Goal: Task Accomplishment & Management: Use online tool/utility

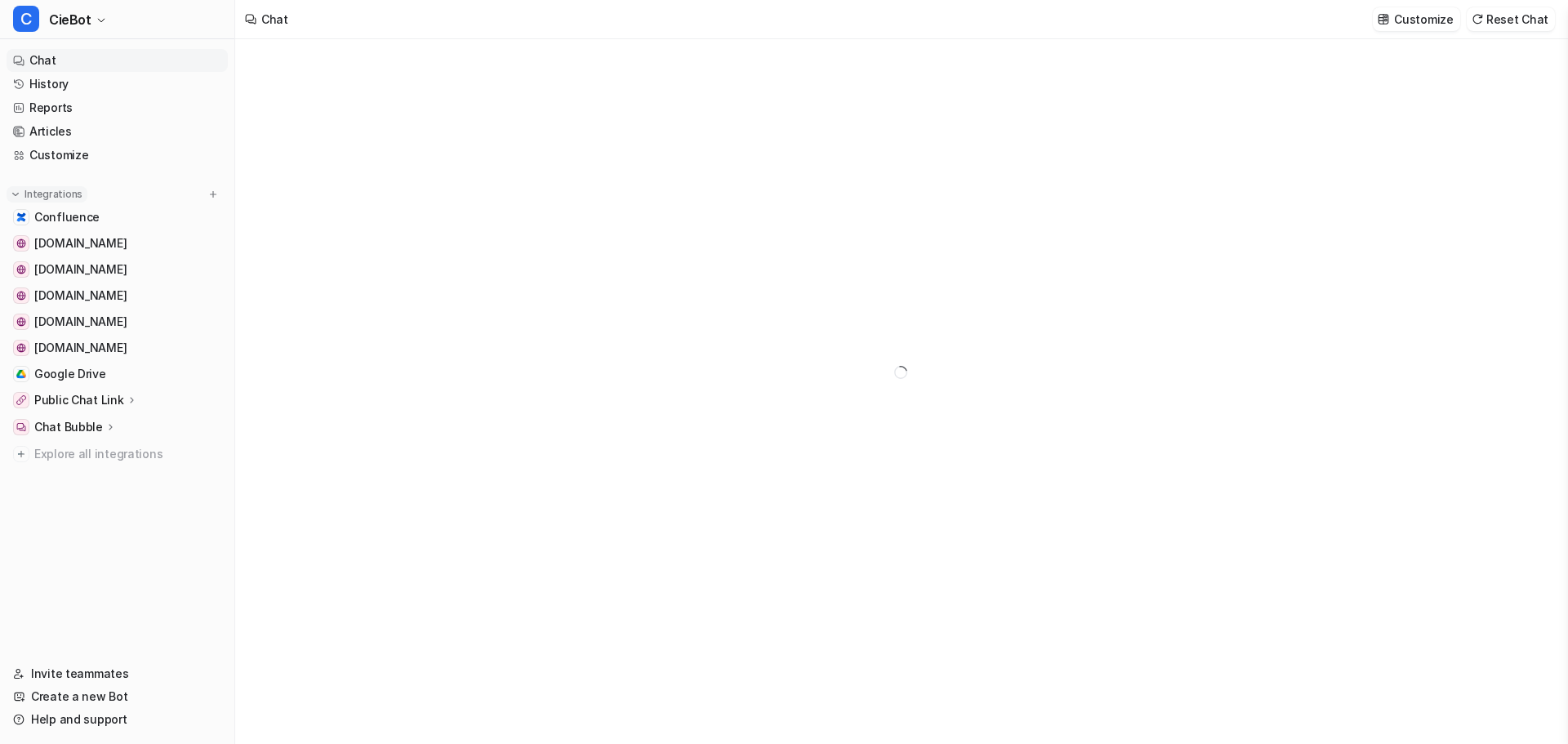
type textarea "**********"
click at [89, 430] on p "Chat Bubble" at bounding box center [69, 427] width 69 height 17
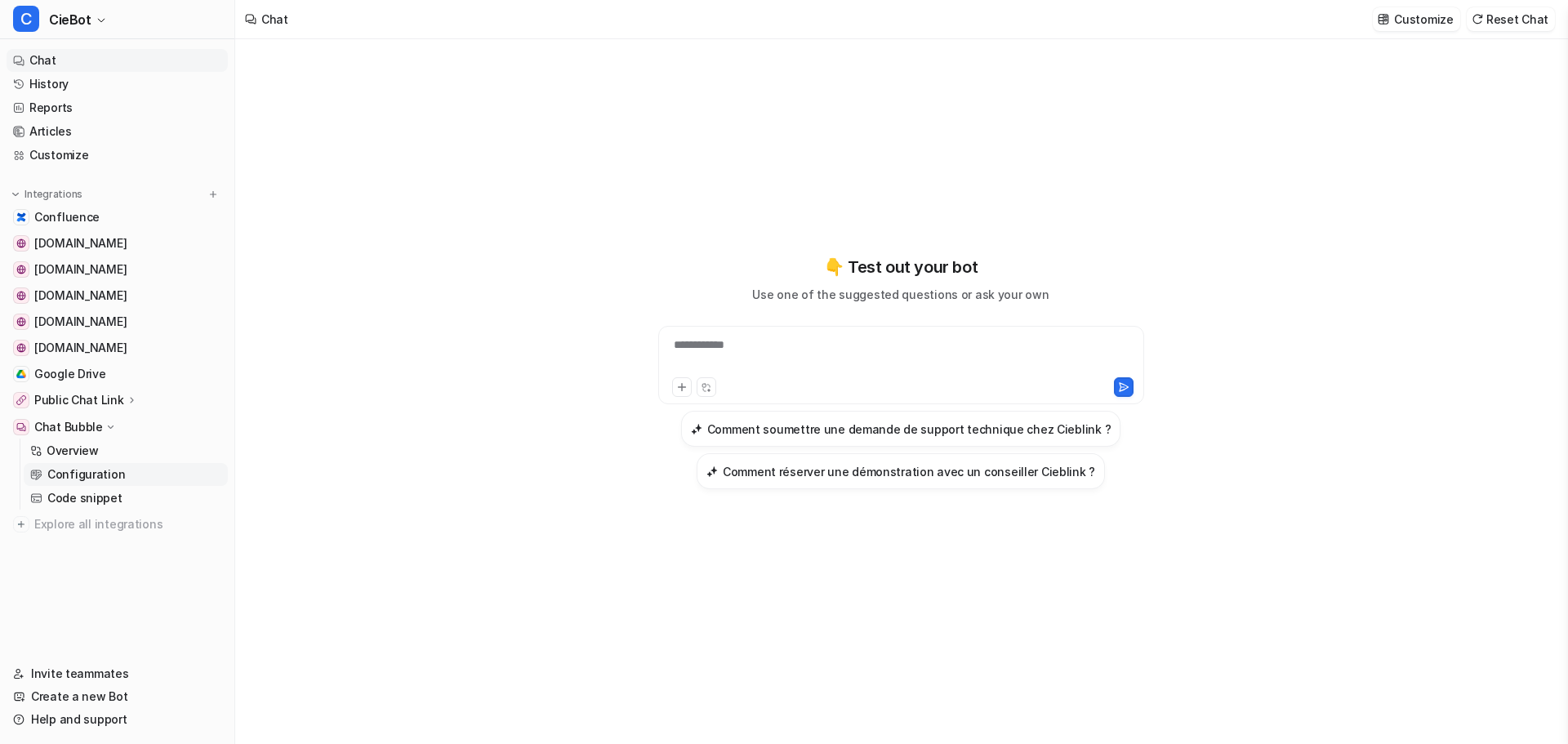
click at [120, 472] on link "Configuration" at bounding box center [126, 474] width 204 height 23
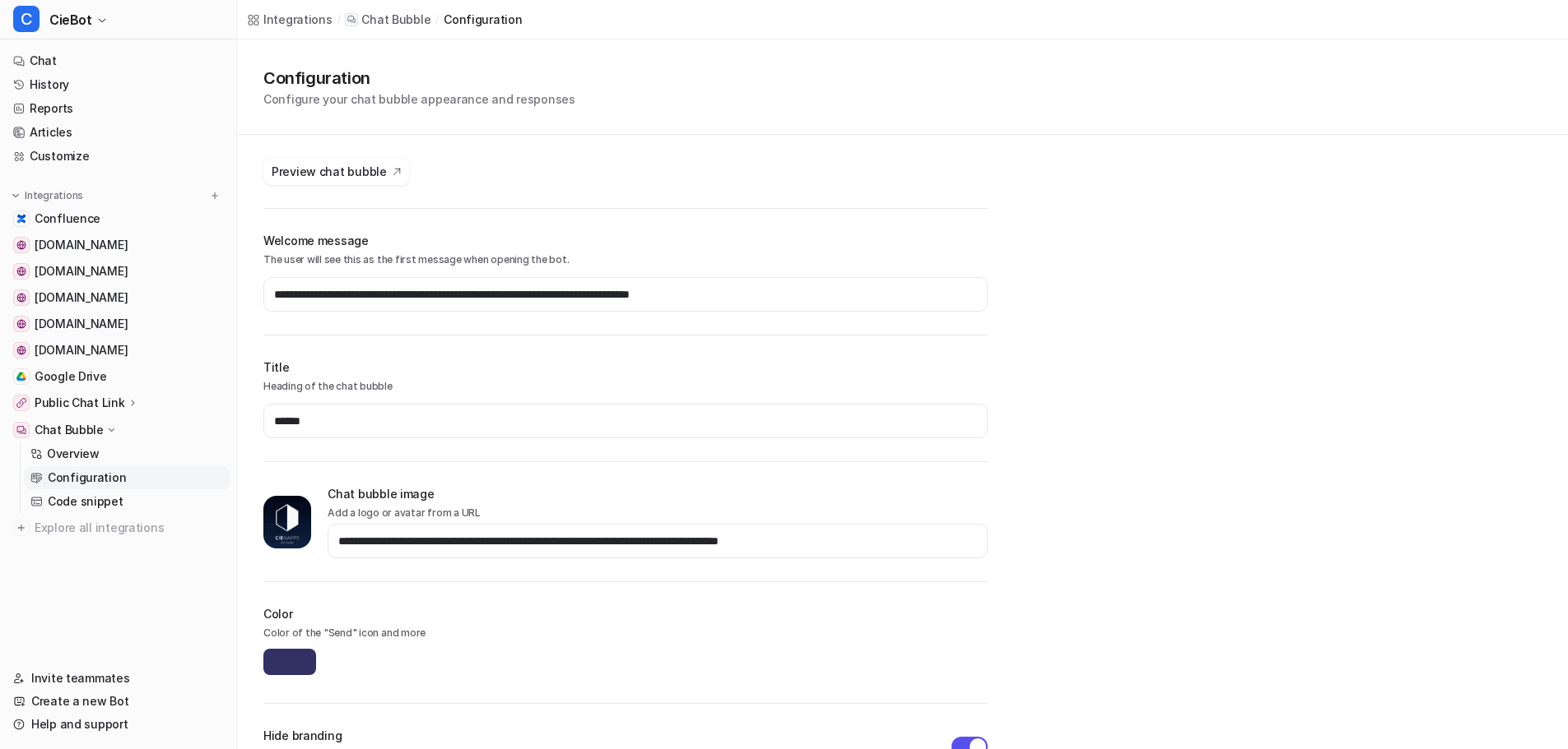
click at [131, 397] on icon at bounding box center [132, 402] width 12 height 12
click at [86, 423] on p "Overview" at bounding box center [72, 427] width 52 height 17
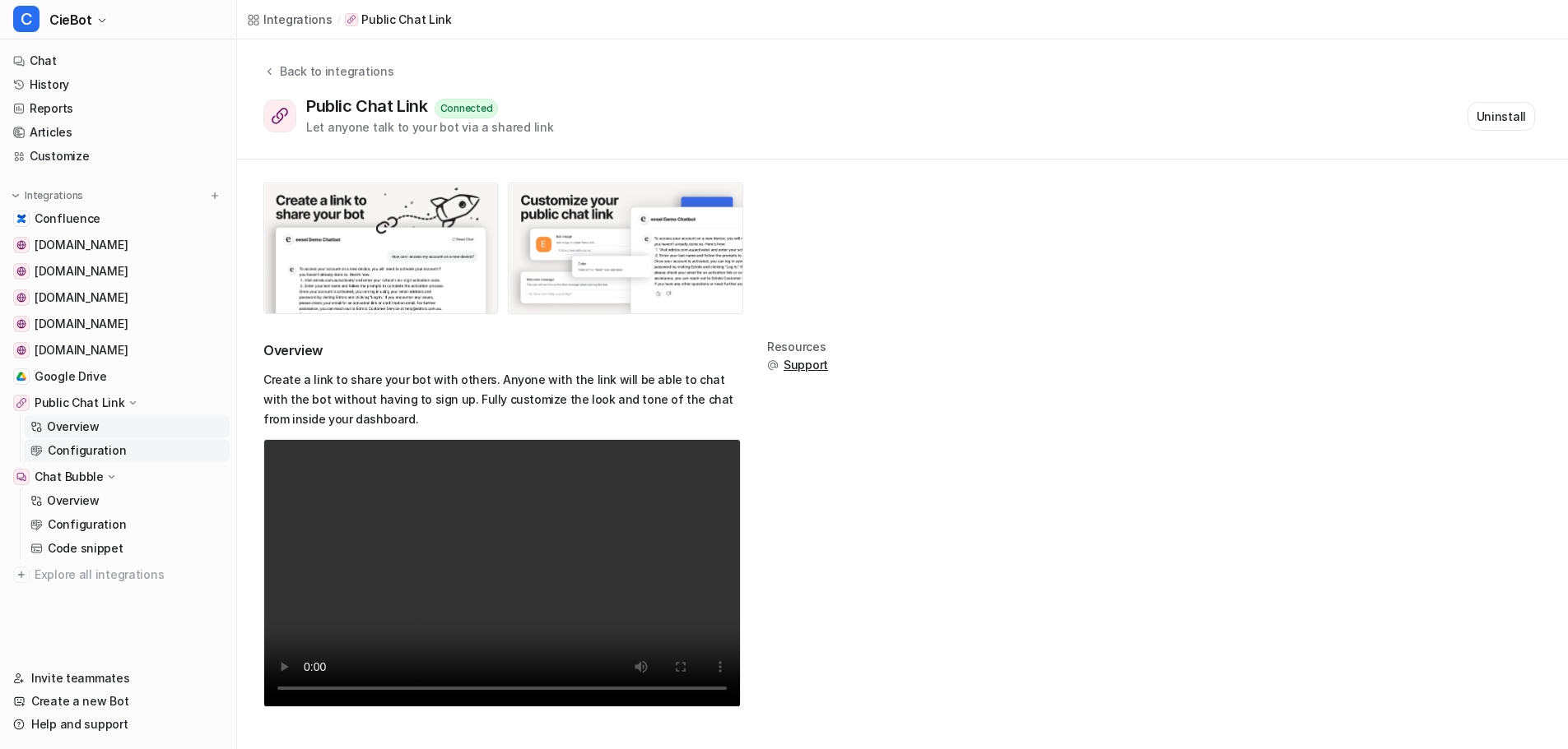
click at [76, 454] on p "Configuration" at bounding box center [86, 451] width 78 height 17
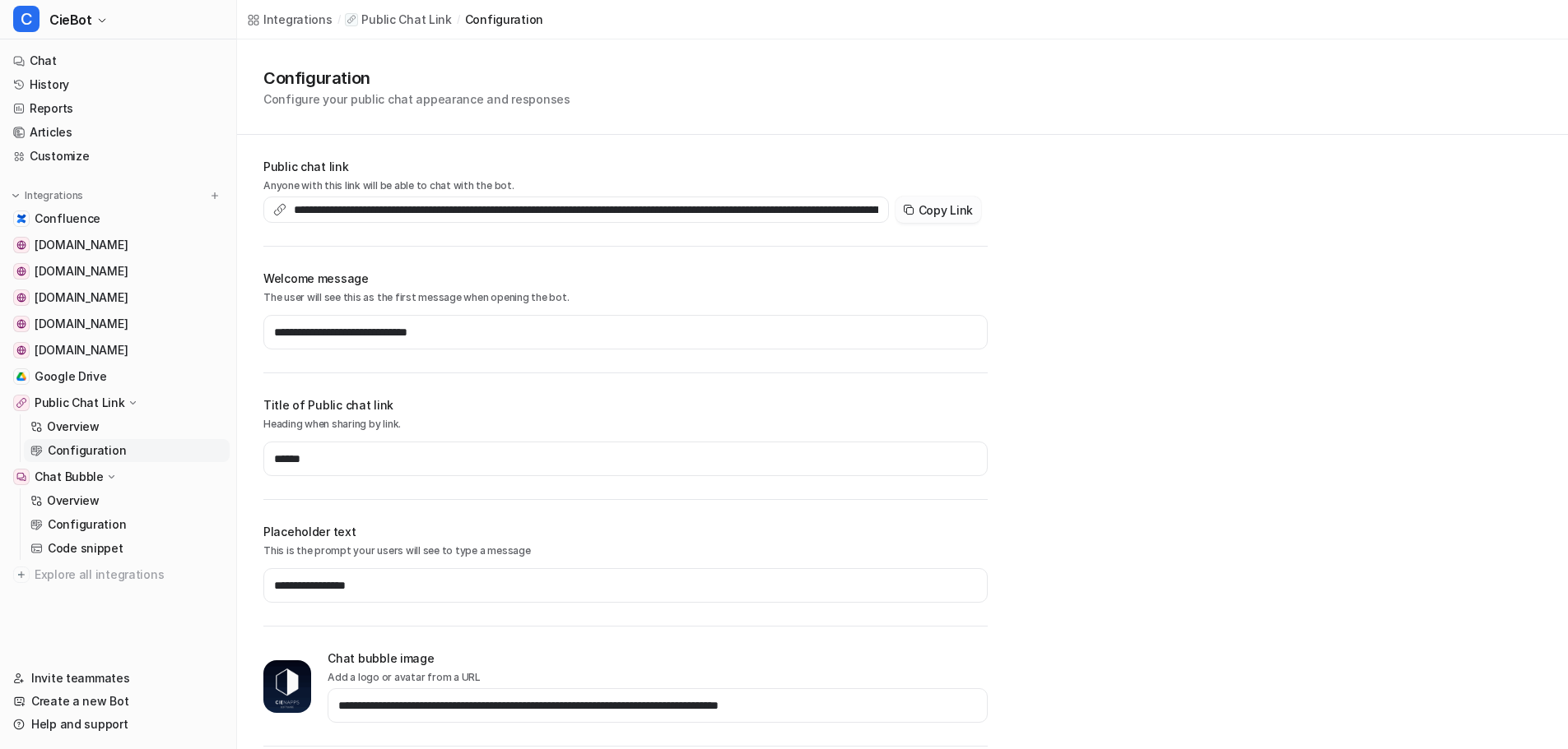
click at [925, 202] on button "Copy Link" at bounding box center [938, 209] width 86 height 27
